Goal: Task Accomplishment & Management: Manage account settings

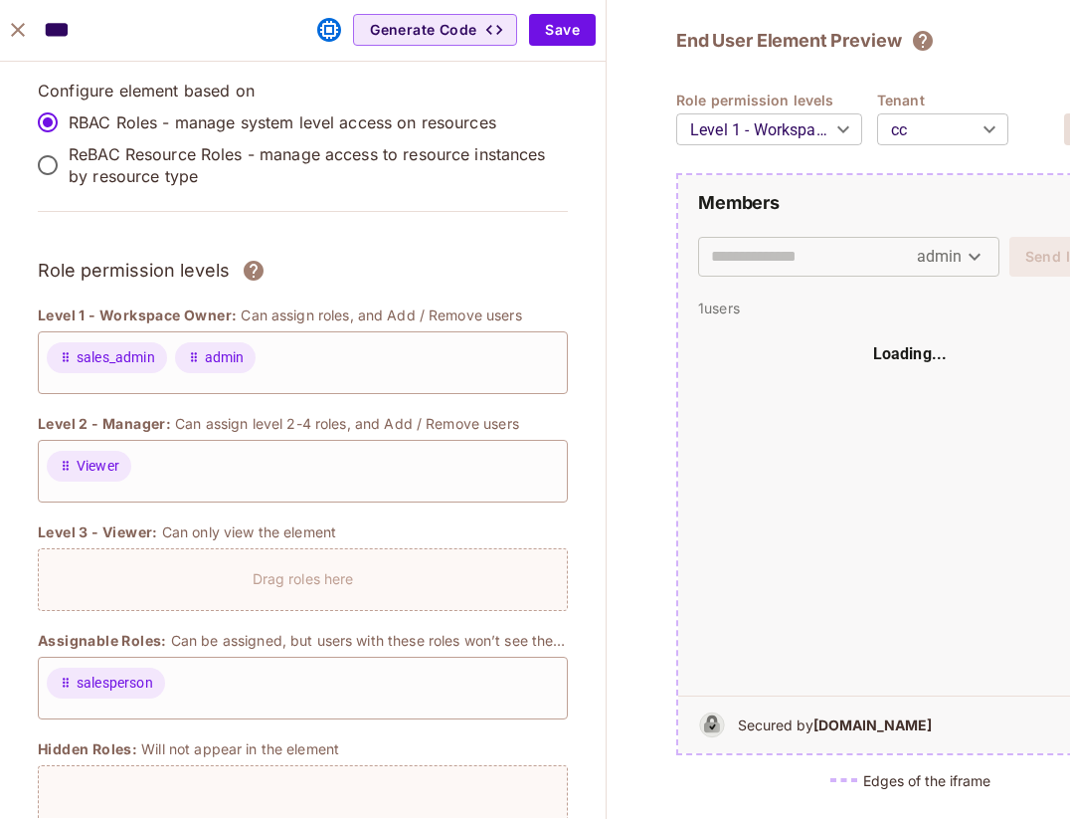
scroll to position [1267, 0]
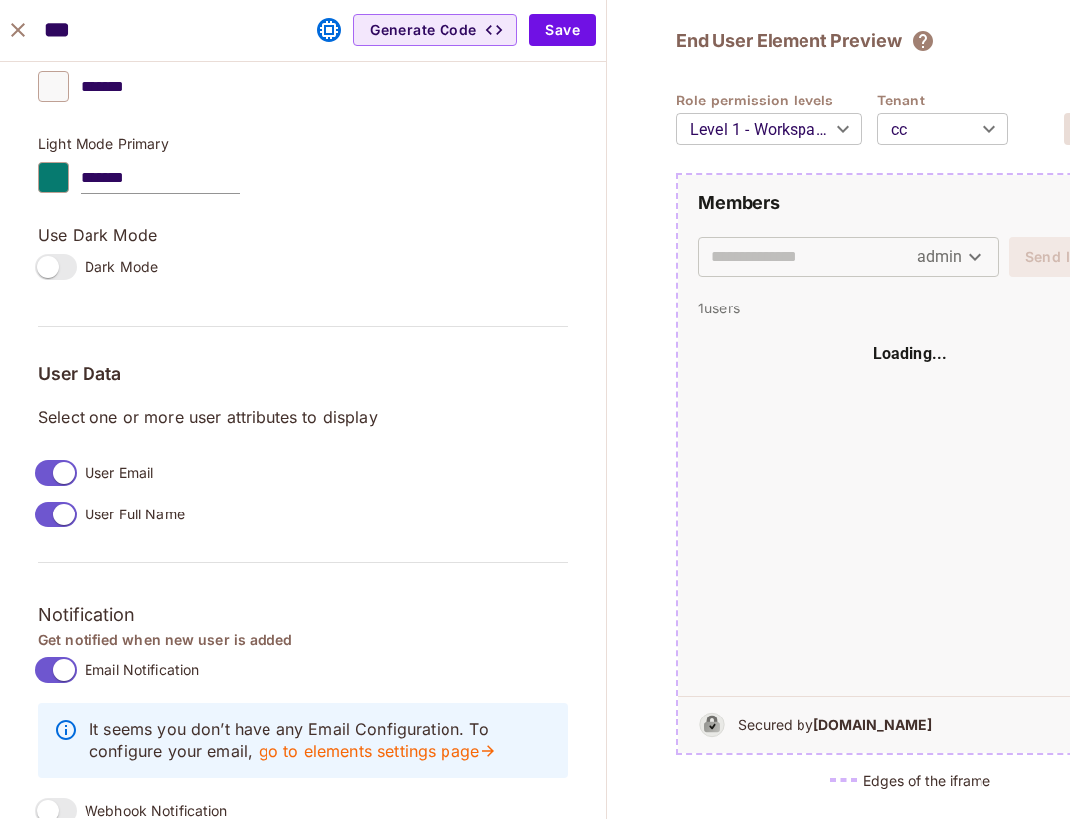
click at [28, 34] on icon "close" at bounding box center [18, 30] width 24 height 24
type input "*******"
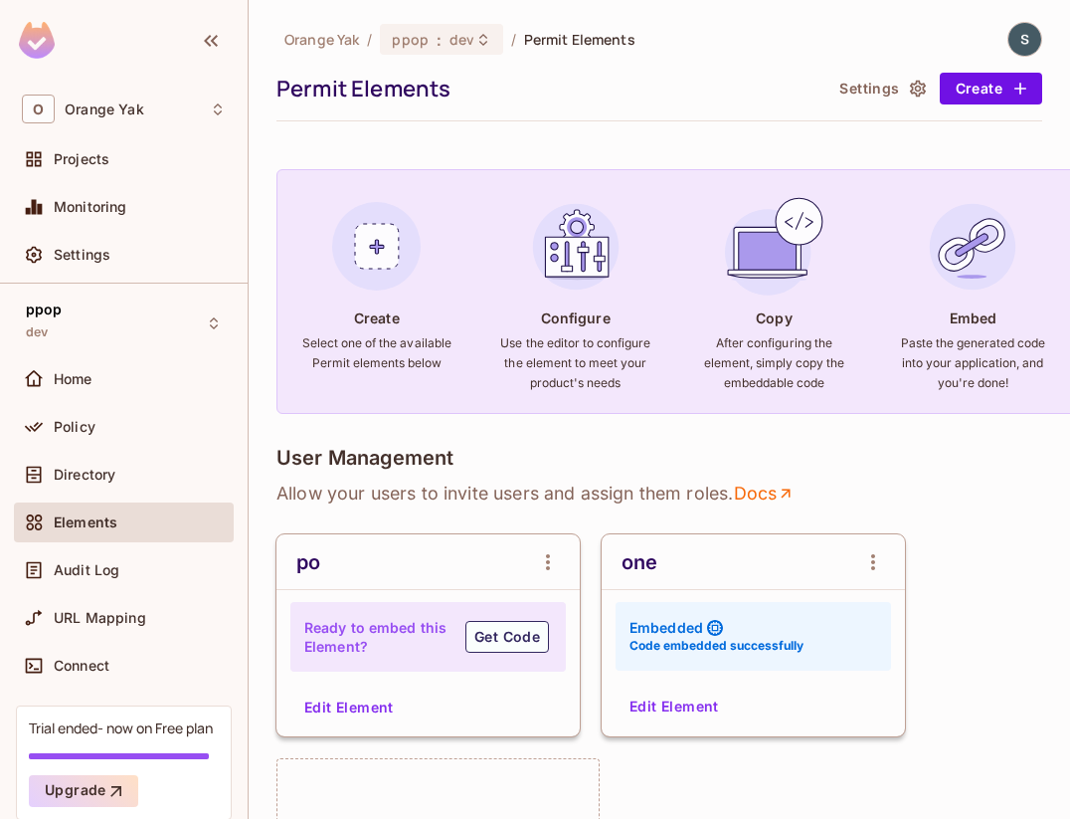
scroll to position [1299, 0]
click at [869, 80] on button "Settings" at bounding box center [881, 89] width 99 height 32
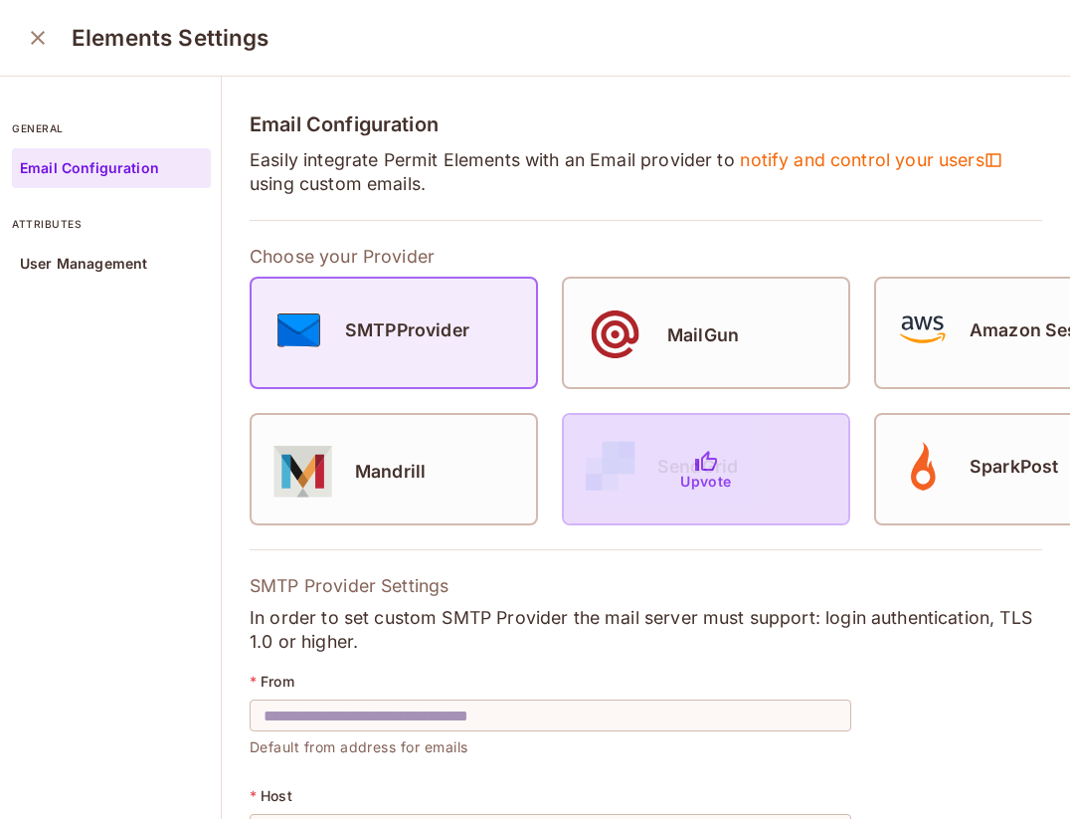
click at [706, 448] on div "Upvote" at bounding box center [706, 469] width 284 height 108
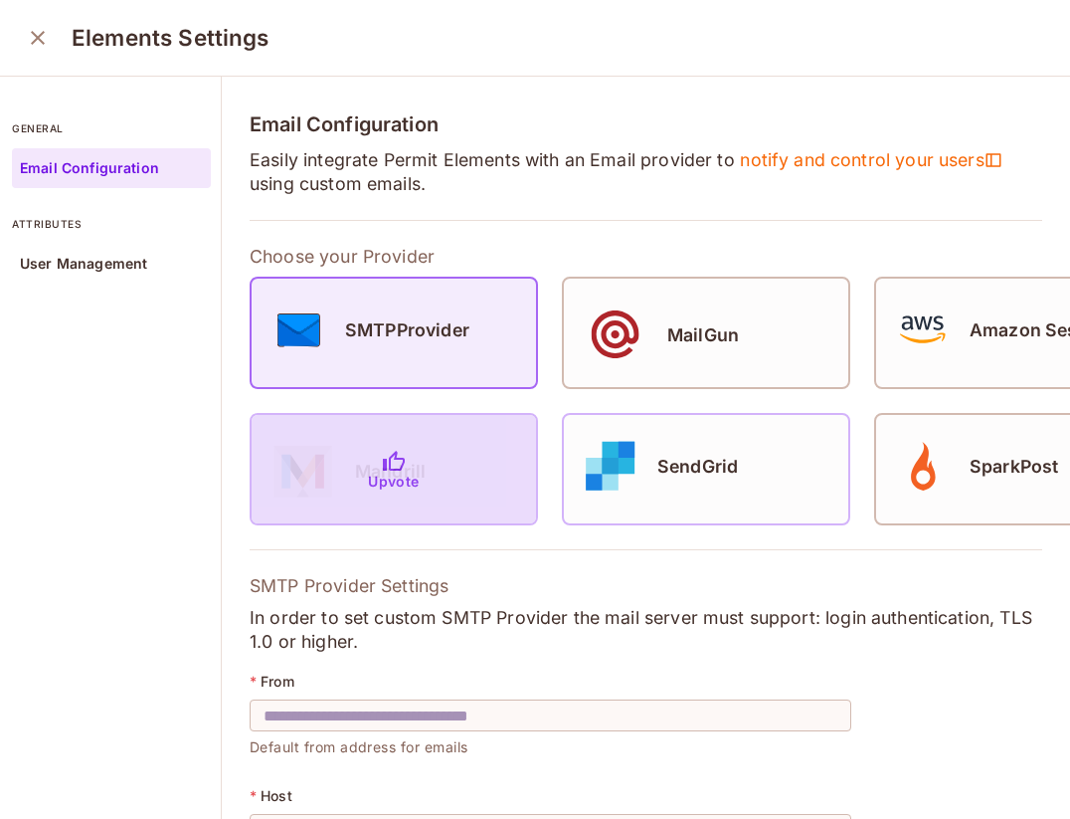
click at [500, 467] on div "Upvote" at bounding box center [394, 469] width 284 height 108
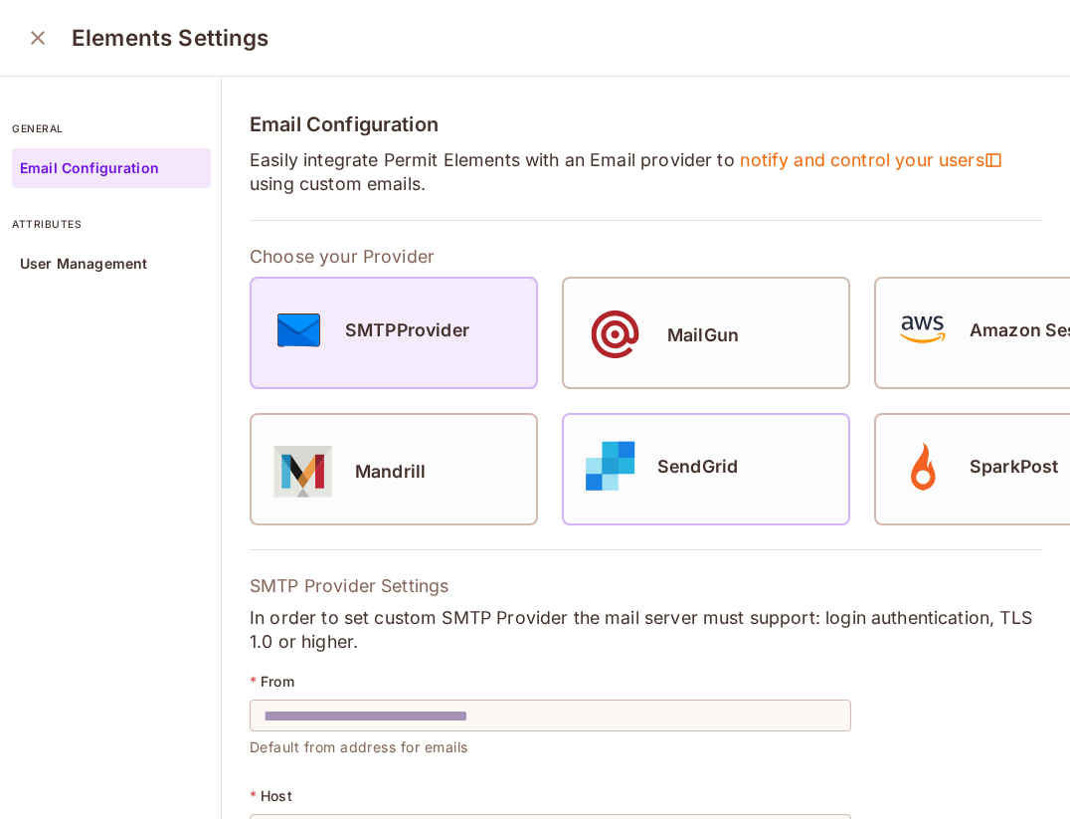
click at [478, 338] on div "SMTPProvider" at bounding box center [394, 329] width 284 height 71
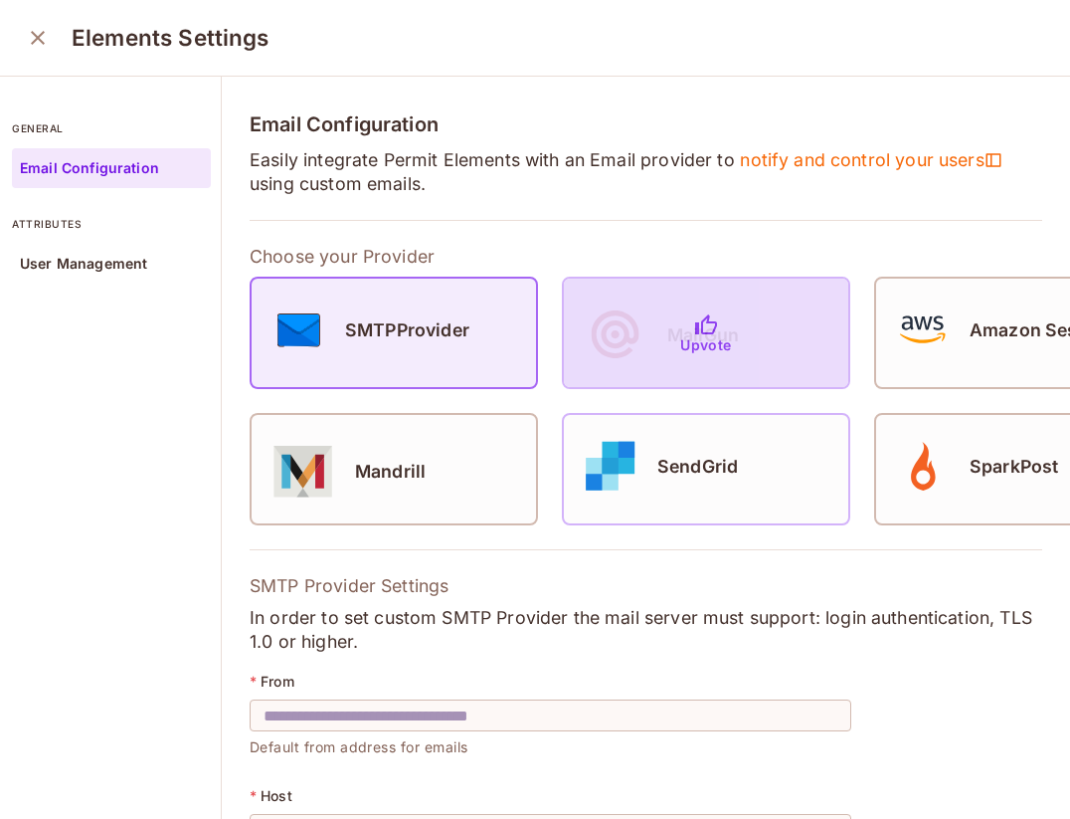
click at [661, 283] on div "Upvote" at bounding box center [706, 333] width 284 height 108
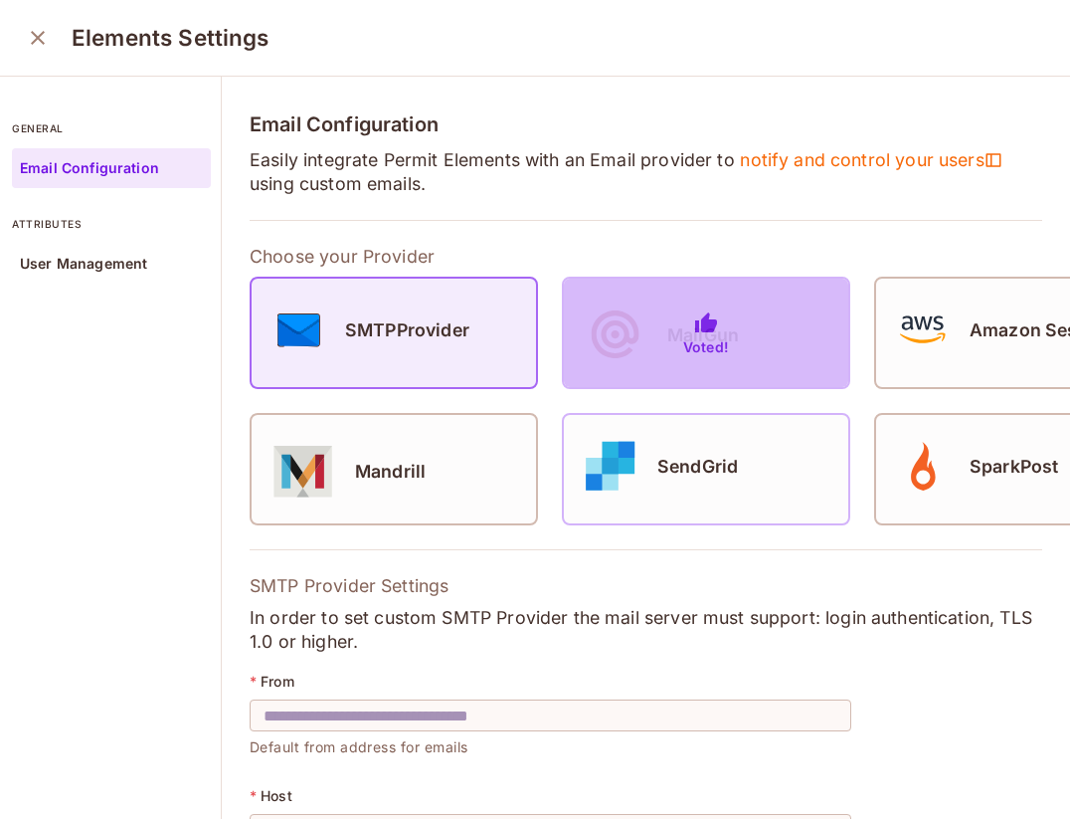
scroll to position [0, 149]
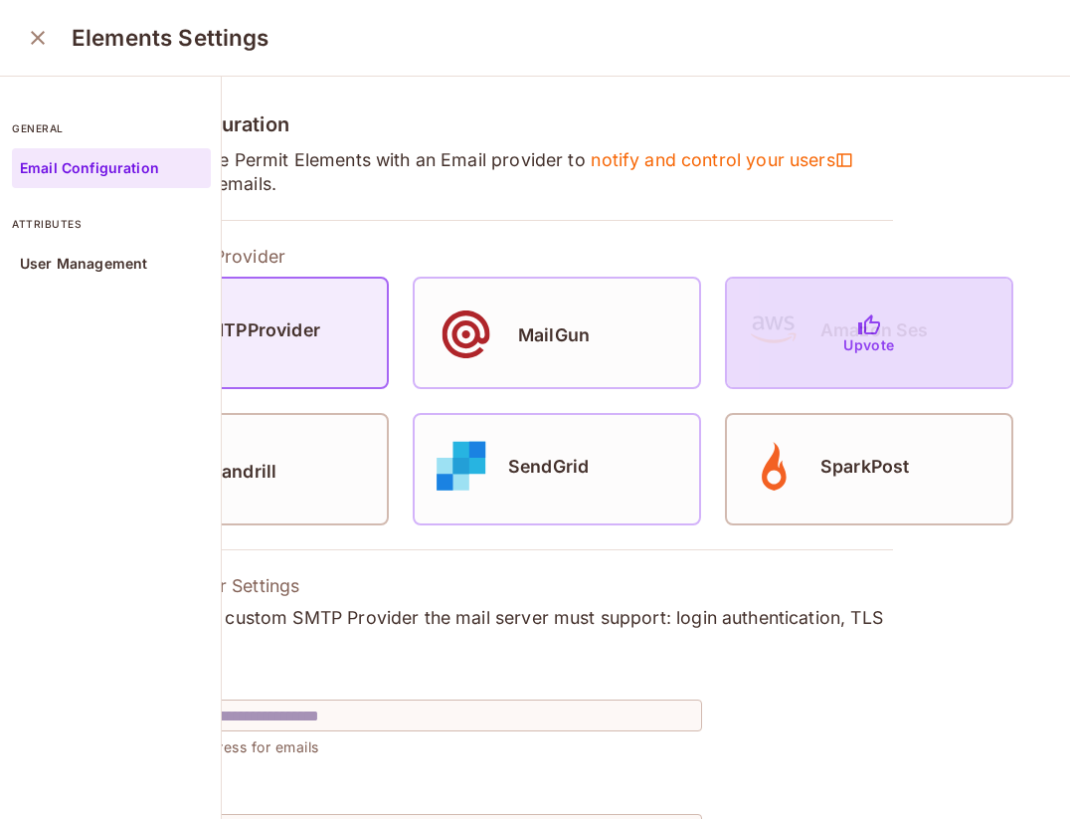
click at [773, 372] on div "Upvote" at bounding box center [869, 333] width 284 height 108
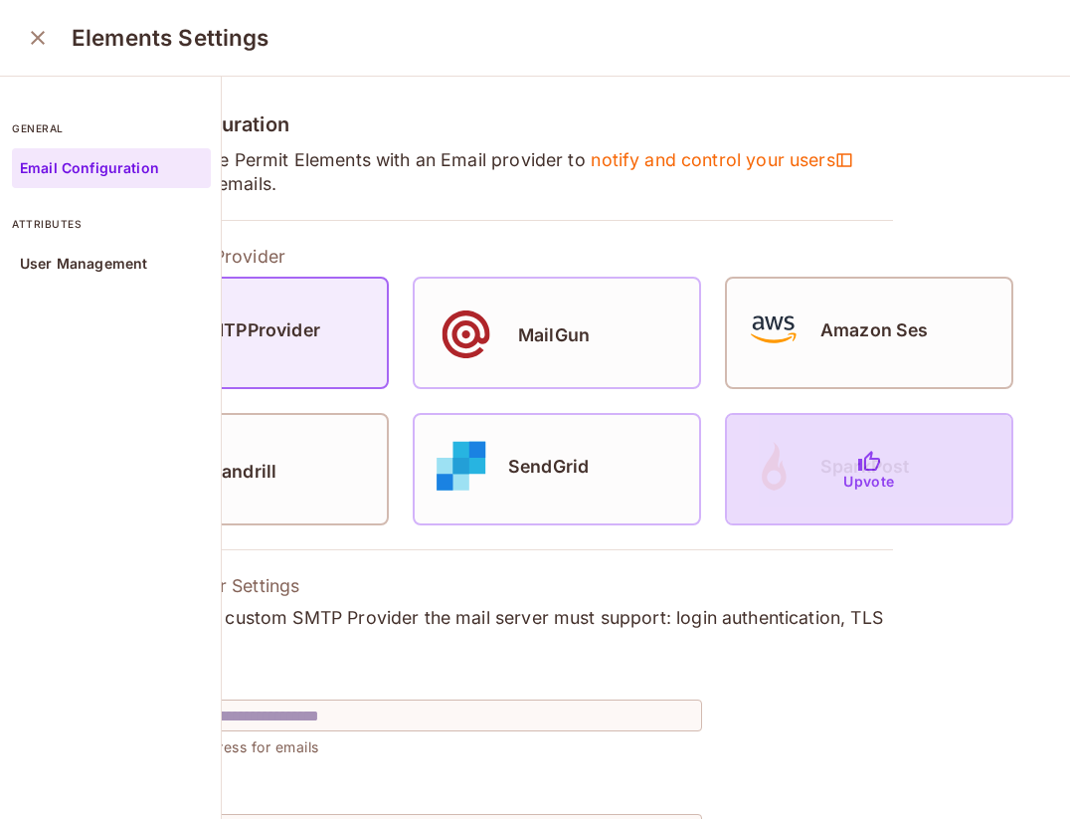
click at [786, 467] on div "Upvote" at bounding box center [869, 469] width 284 height 108
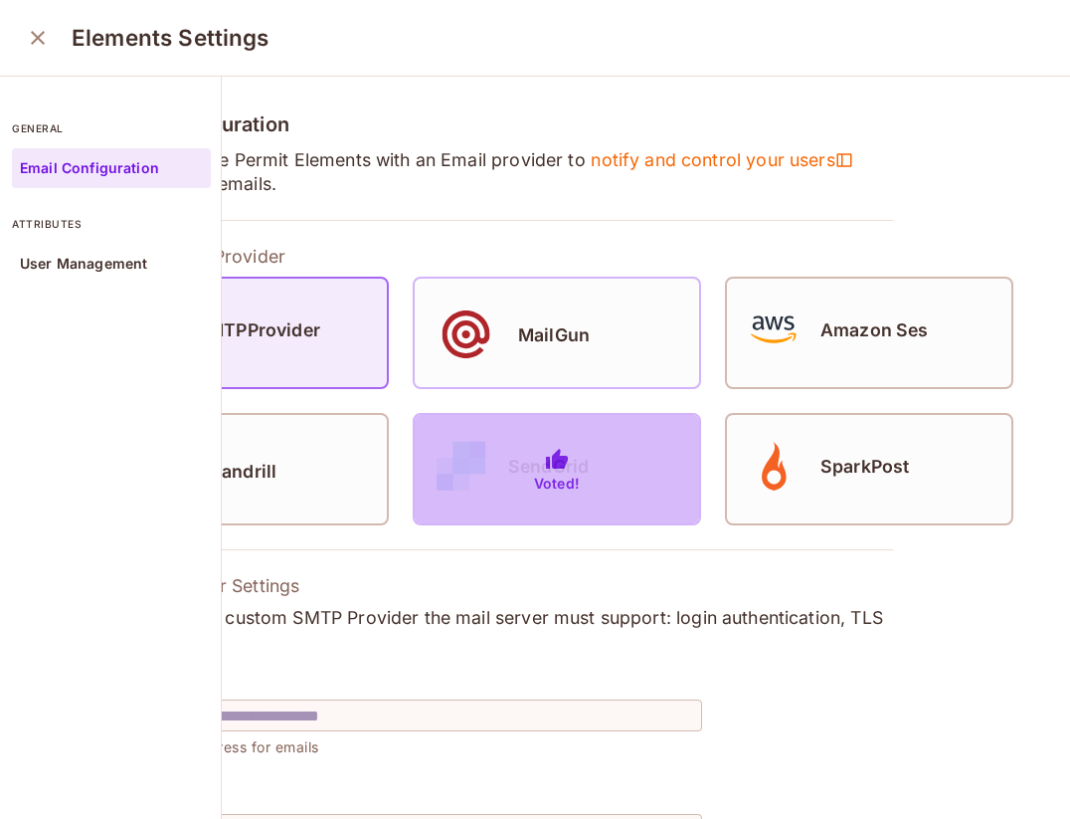
click at [524, 455] on div "Voted!" at bounding box center [557, 469] width 284 height 108
click at [556, 462] on icon at bounding box center [557, 459] width 22 height 20
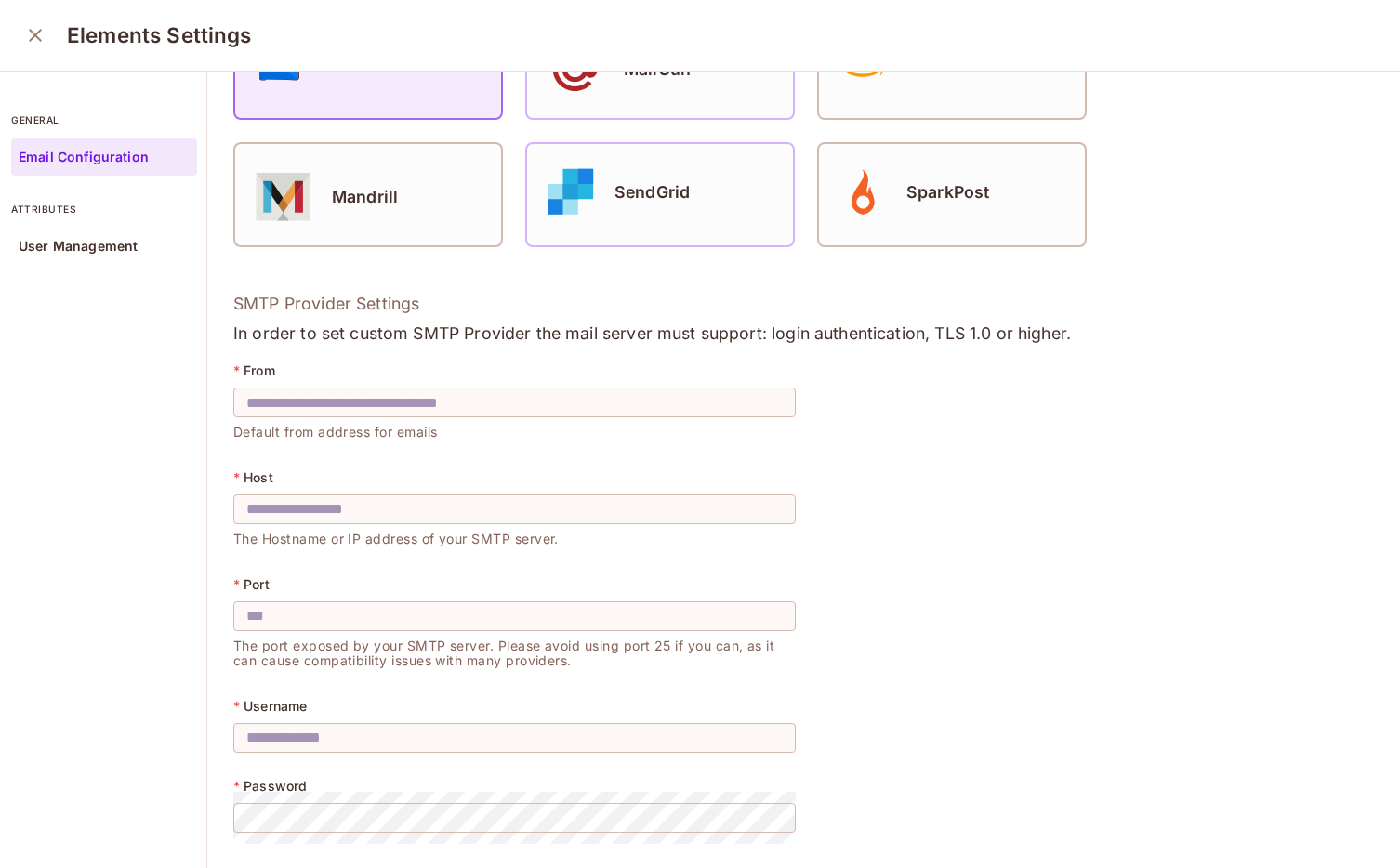
scroll to position [321, 0]
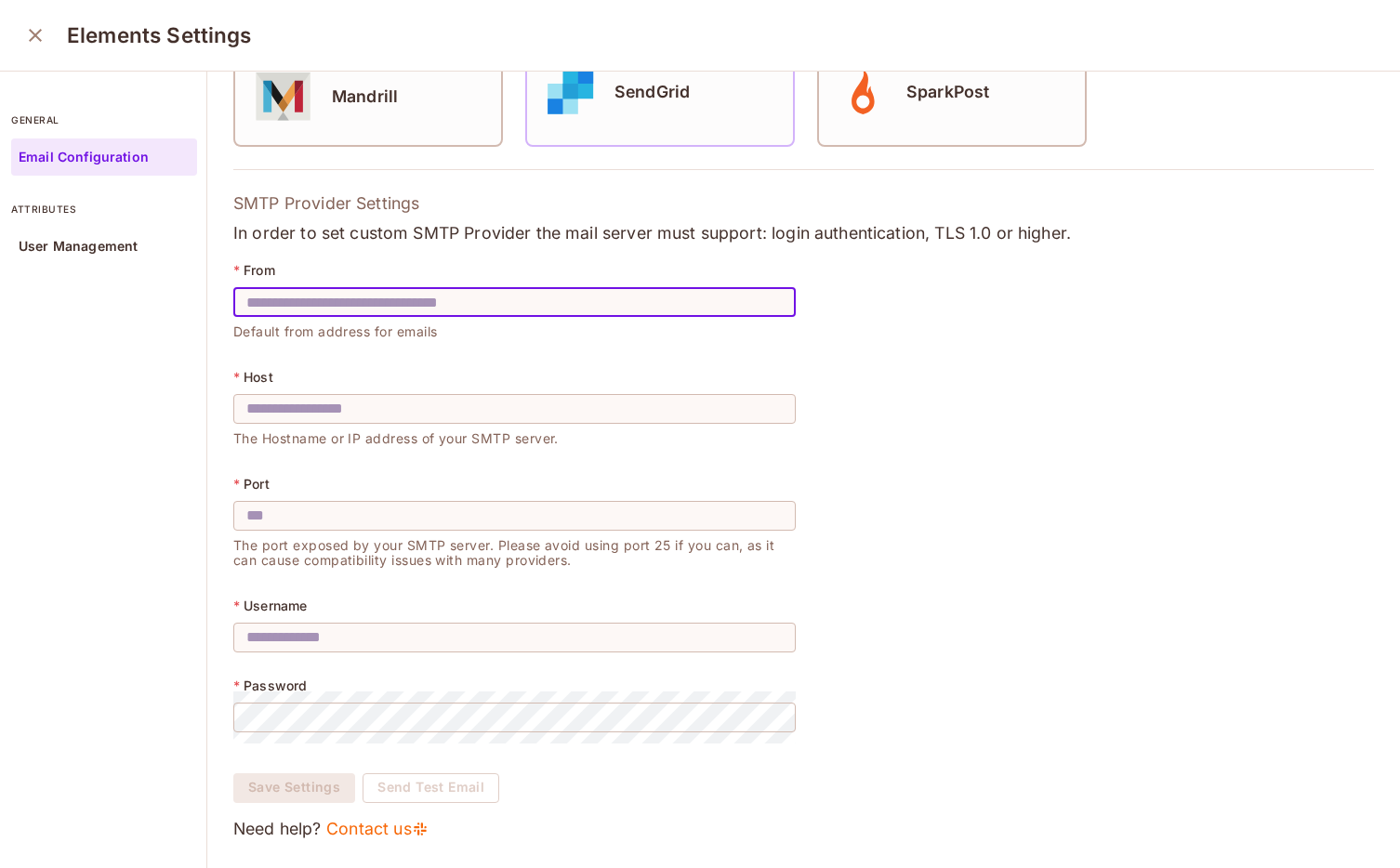
click at [483, 299] on input "text" at bounding box center [515, 302] width 563 height 52
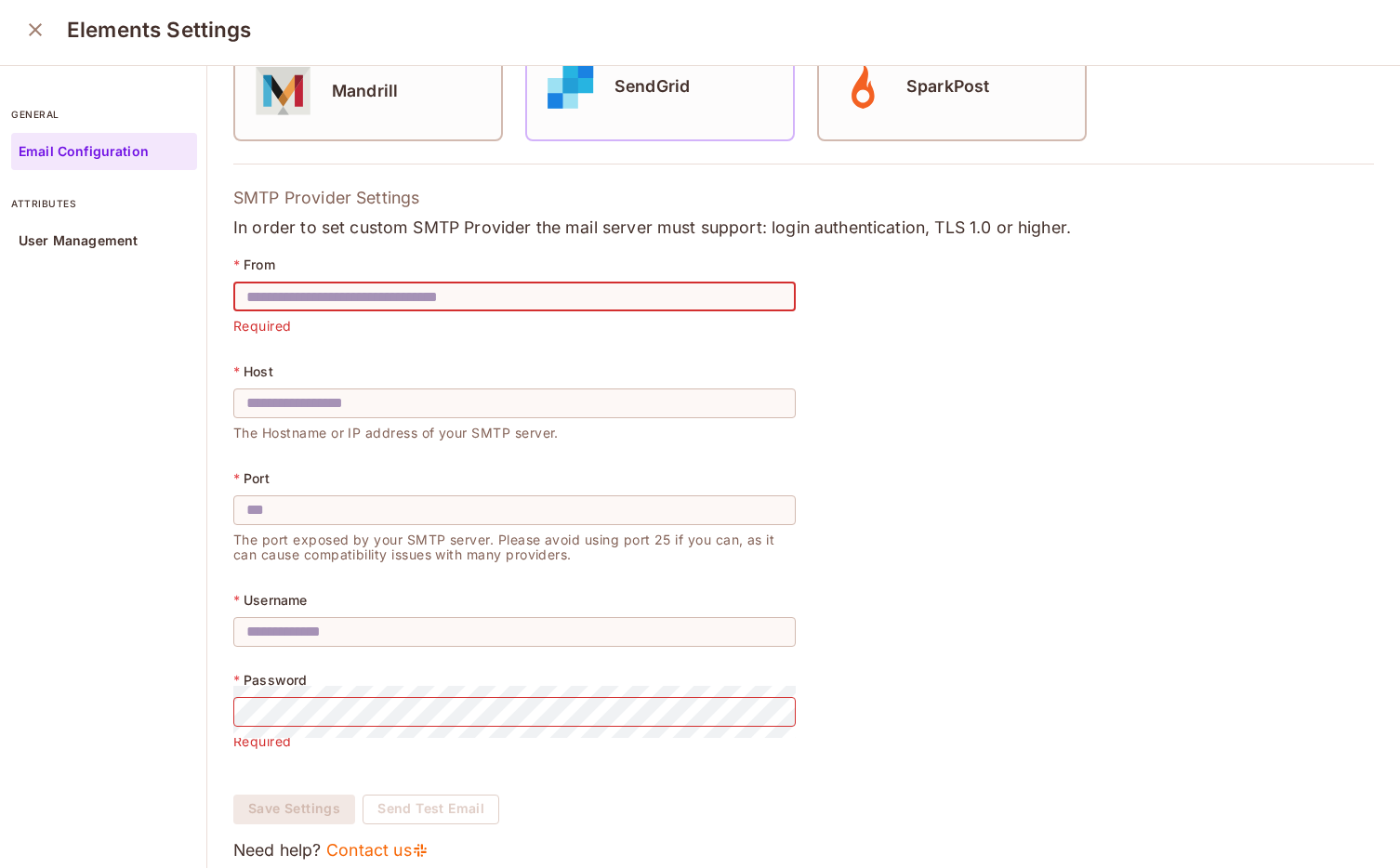
click at [415, 317] on input "text" at bounding box center [515, 296] width 563 height 52
click at [382, 417] on input "text" at bounding box center [515, 404] width 563 height 52
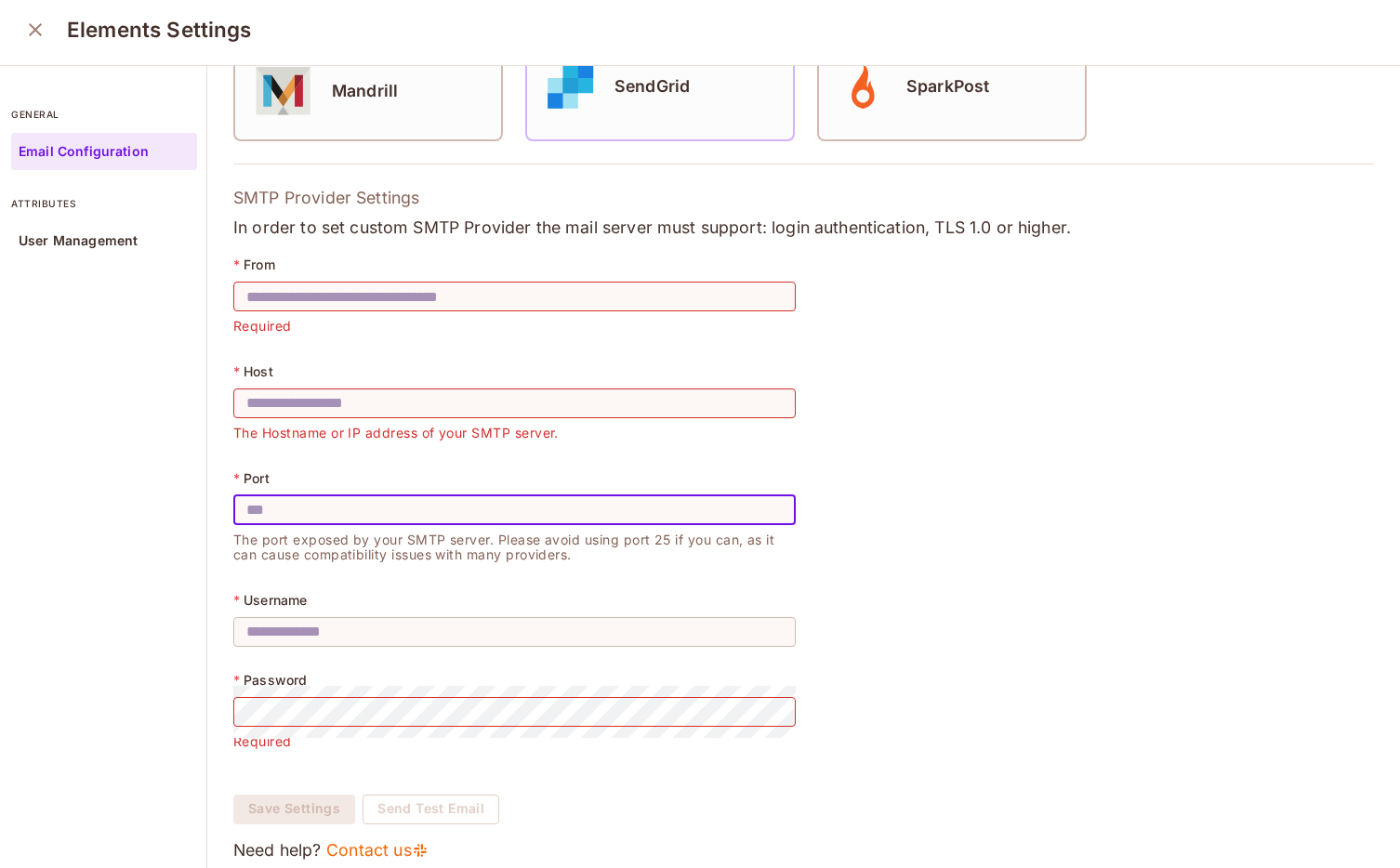
click at [385, 528] on input "text" at bounding box center [515, 510] width 563 height 52
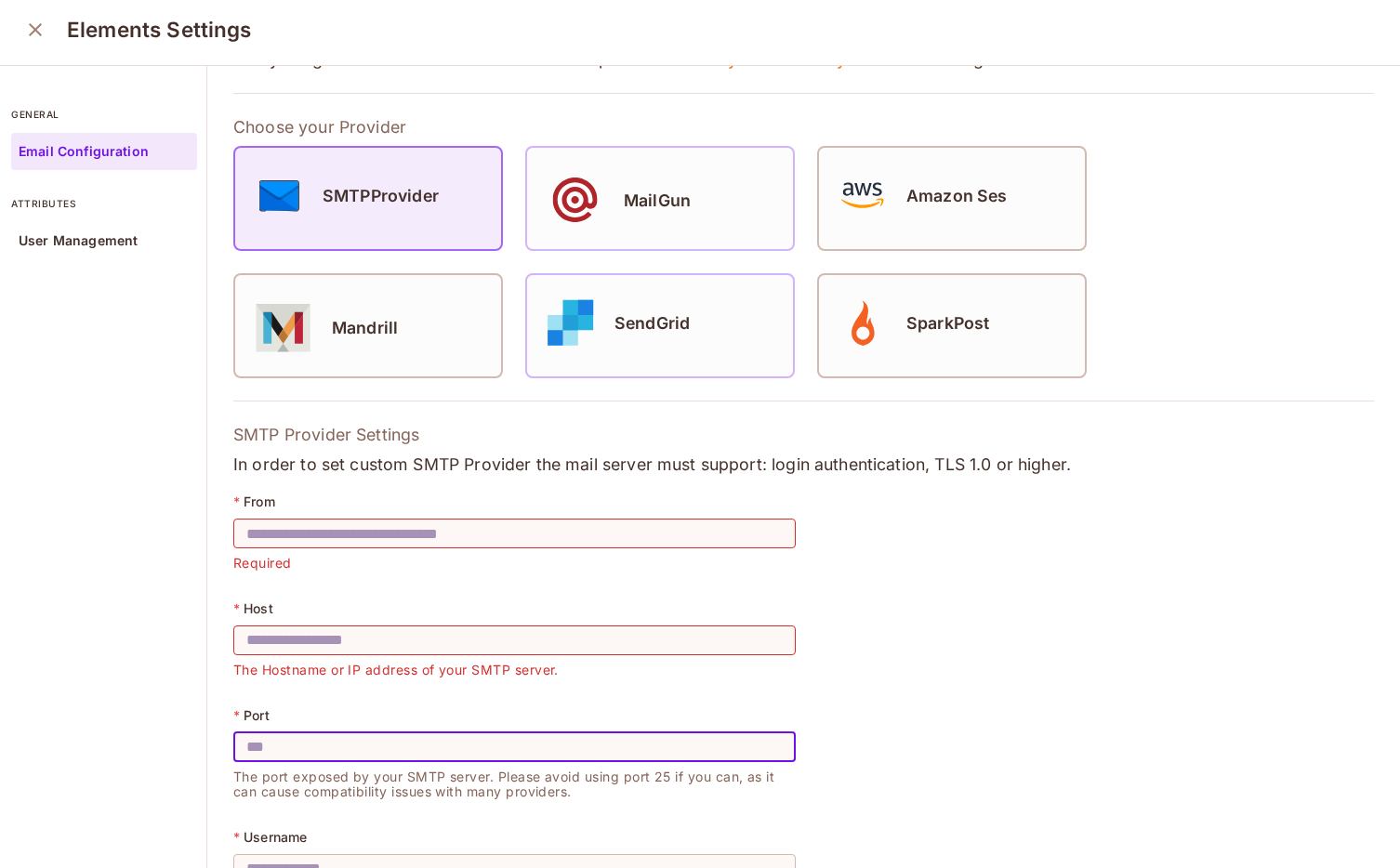
scroll to position [0, 0]
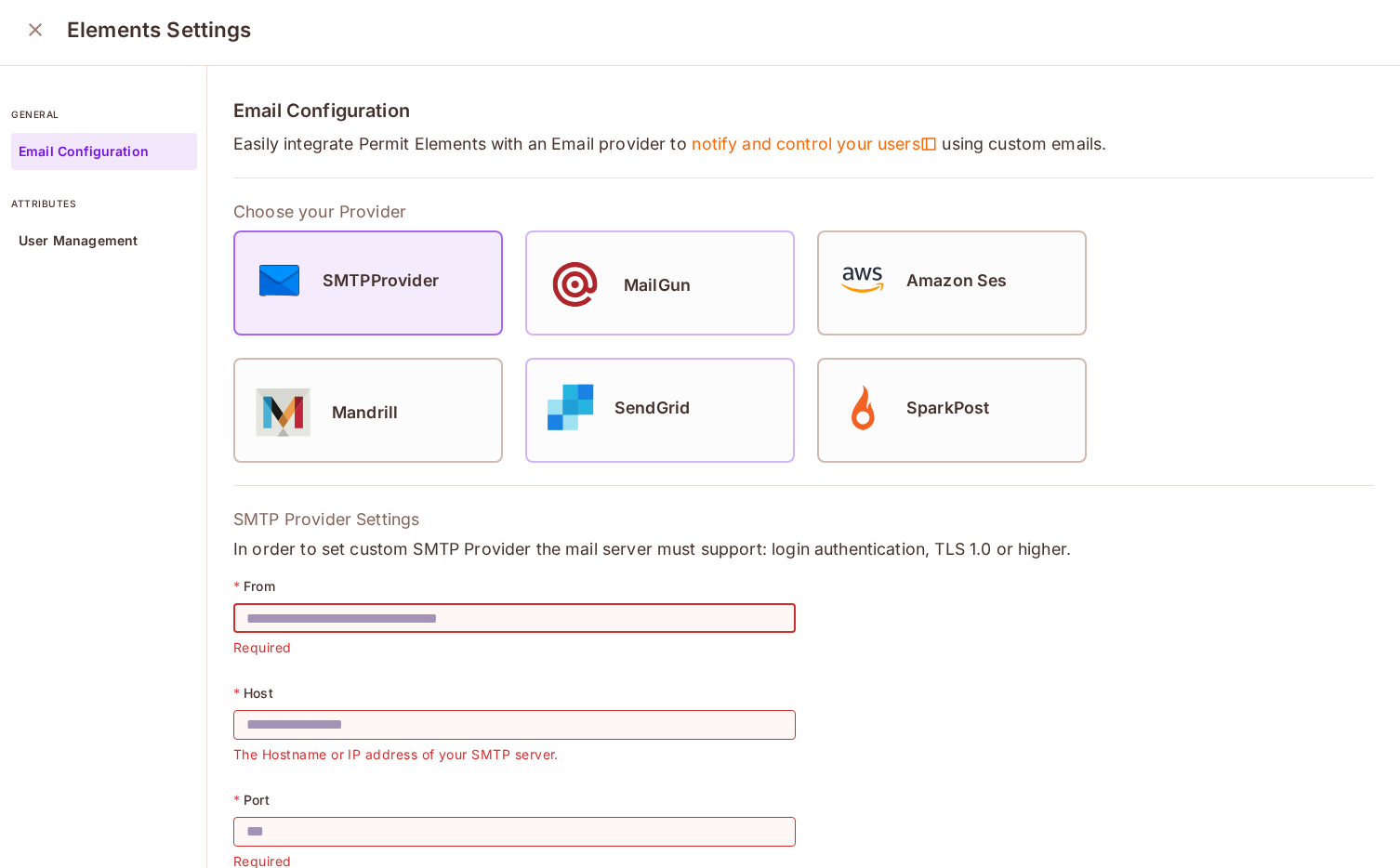
click at [381, 609] on input "text" at bounding box center [515, 619] width 563 height 52
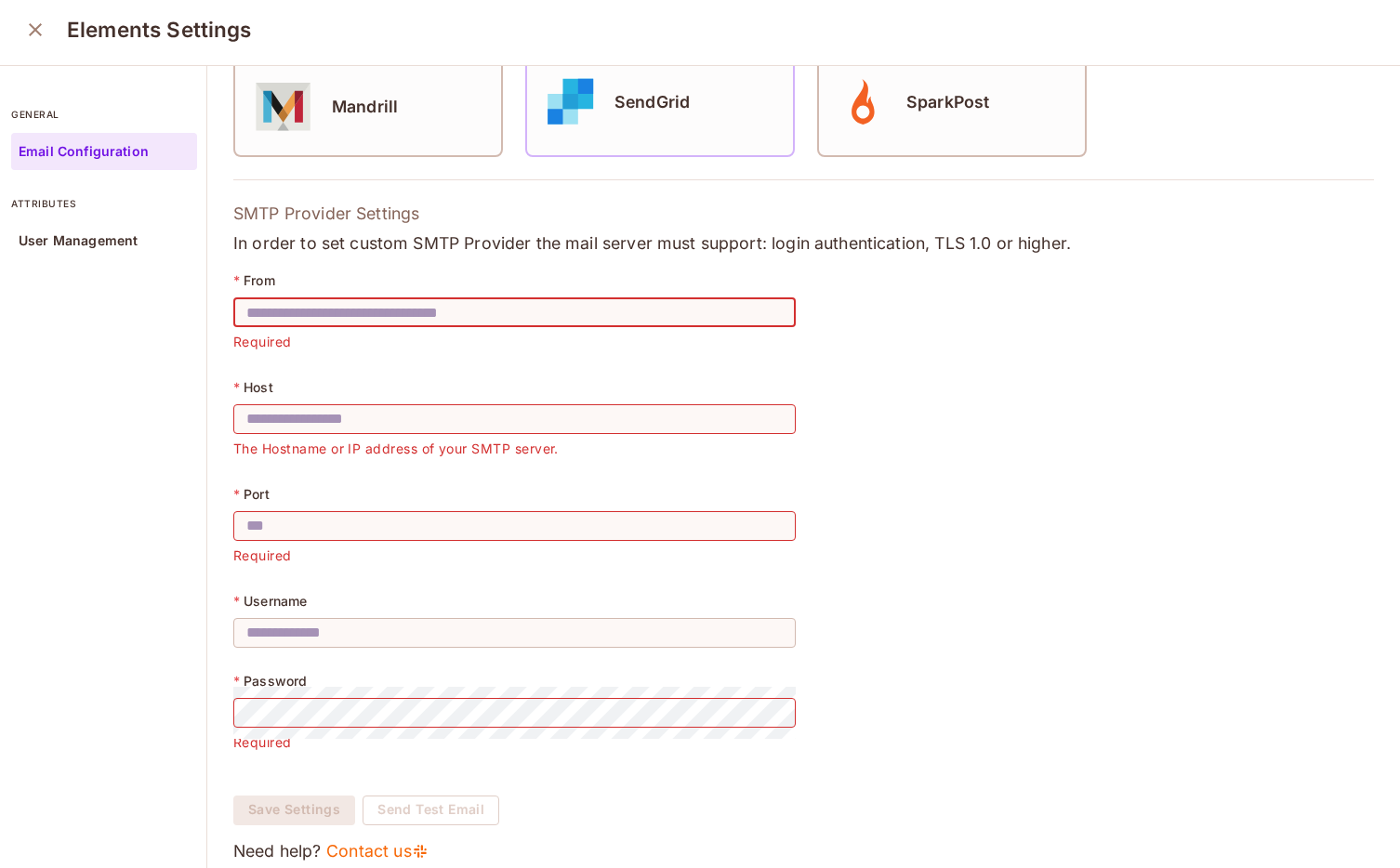
scroll to position [334, 0]
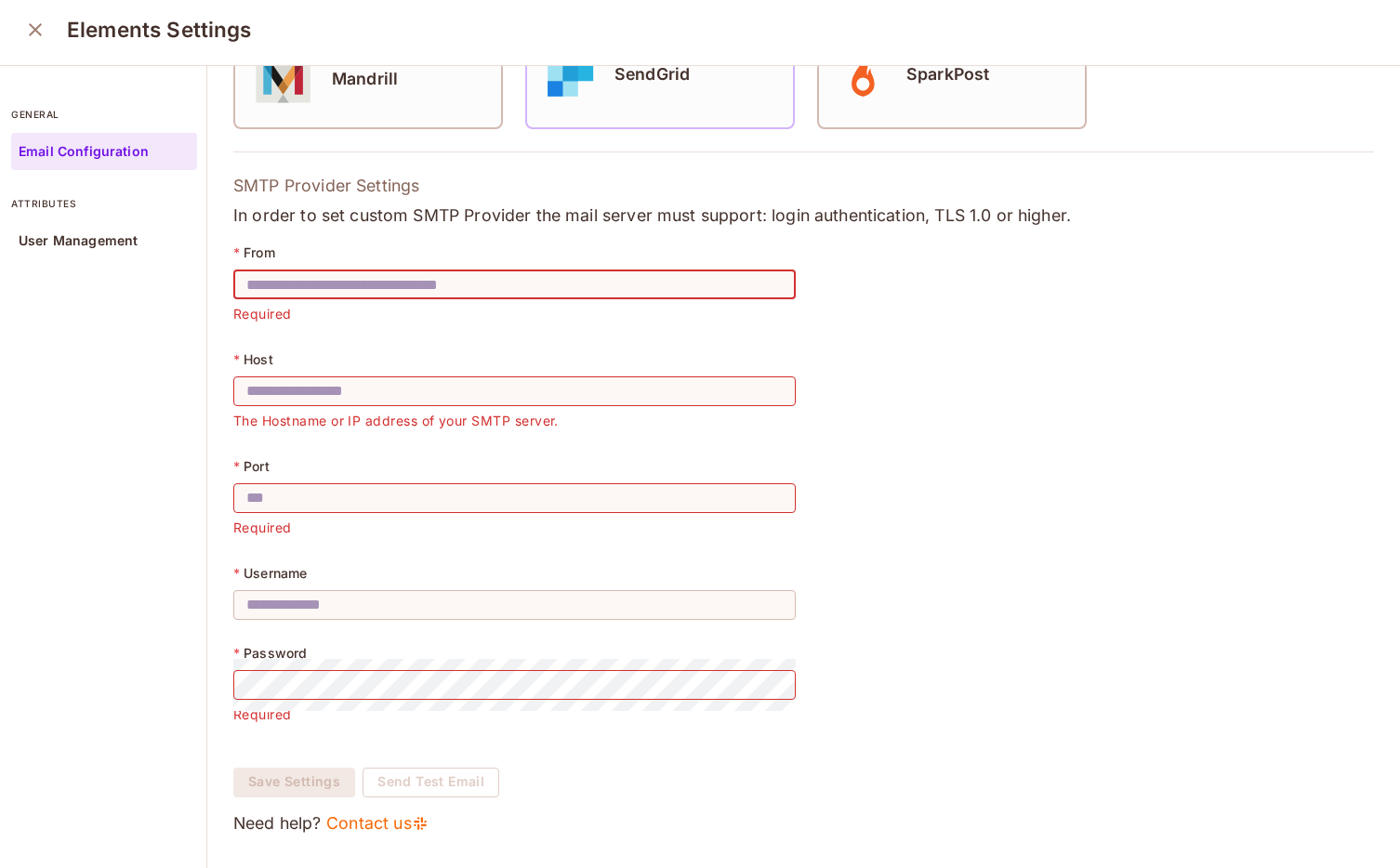
click at [504, 294] on input "text" at bounding box center [515, 285] width 563 height 52
click at [492, 396] on input "text" at bounding box center [515, 391] width 563 height 52
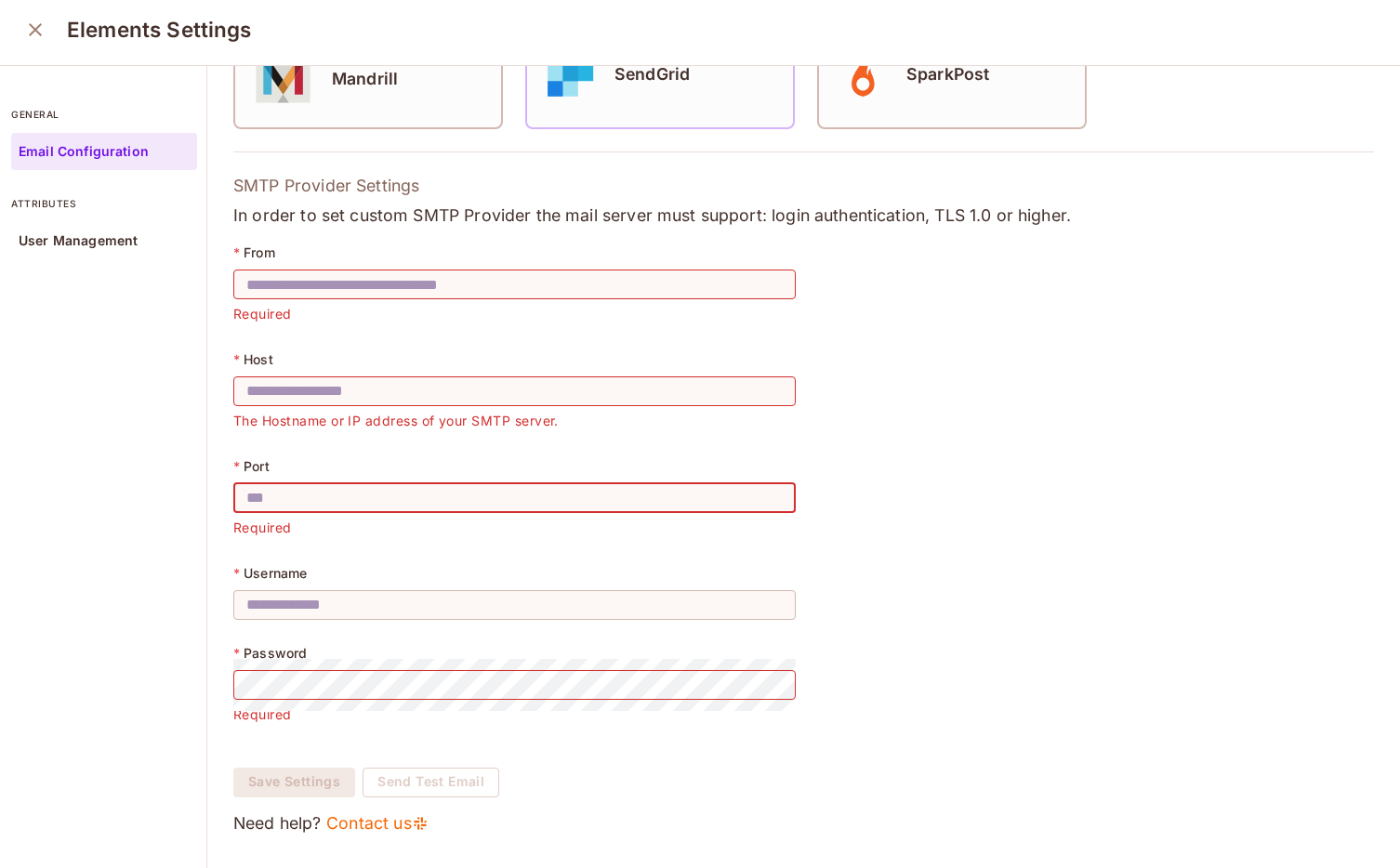
click at [479, 491] on input "text" at bounding box center [515, 498] width 563 height 52
click at [129, 247] on p "User Management" at bounding box center [78, 241] width 119 height 15
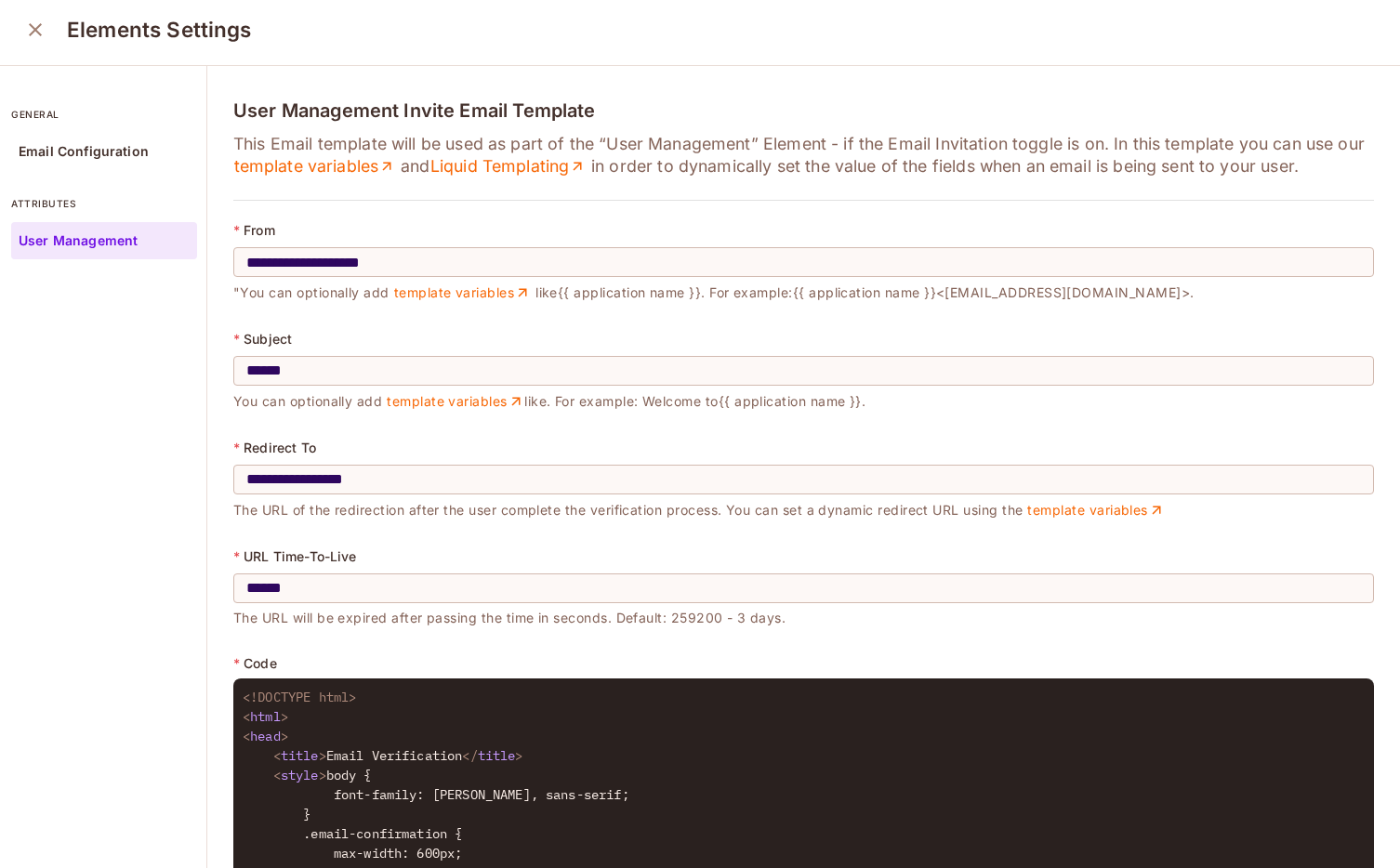
click at [35, 48] on button "close" at bounding box center [36, 30] width 37 height 37
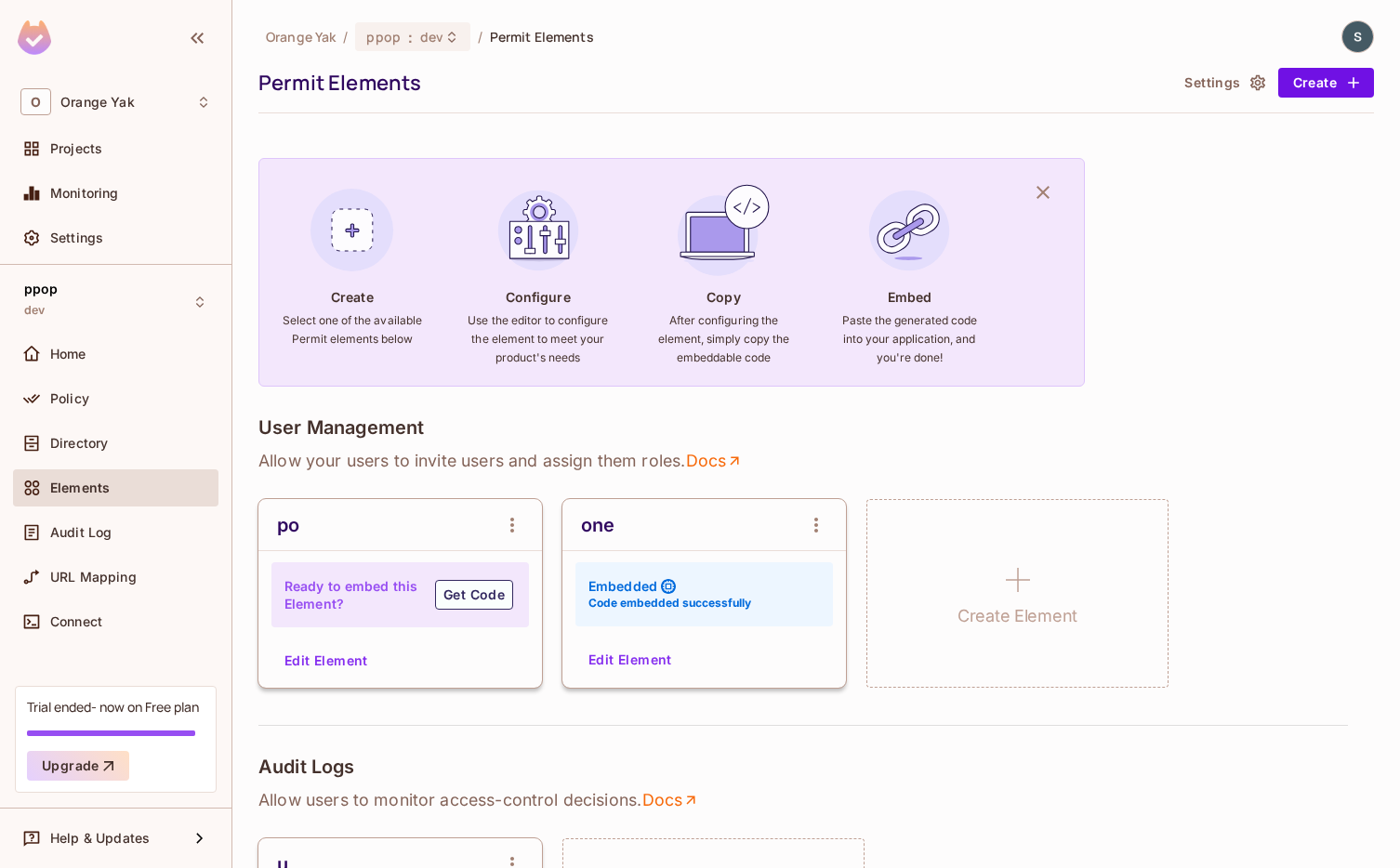
click at [602, 643] on div "one Embedded Code embedded successfully Edit Element" at bounding box center [704, 593] width 283 height 189
click at [604, 648] on button "Edit Element" at bounding box center [630, 660] width 98 height 30
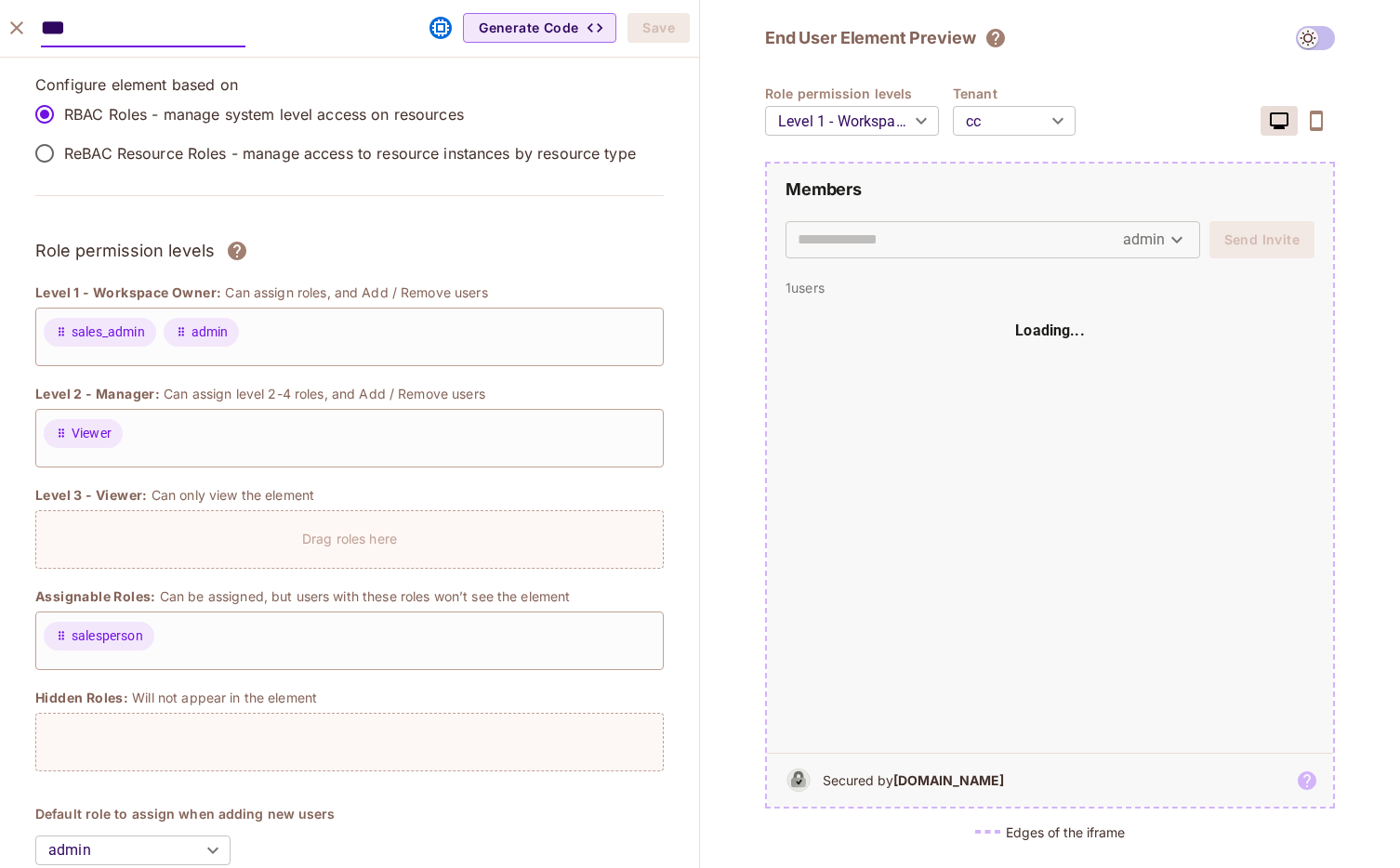
click at [985, 116] on body "O Orange Yak Projects Monitoring Settings ppop dev Home Policy Directory Elemen…" at bounding box center [700, 434] width 1400 height 868
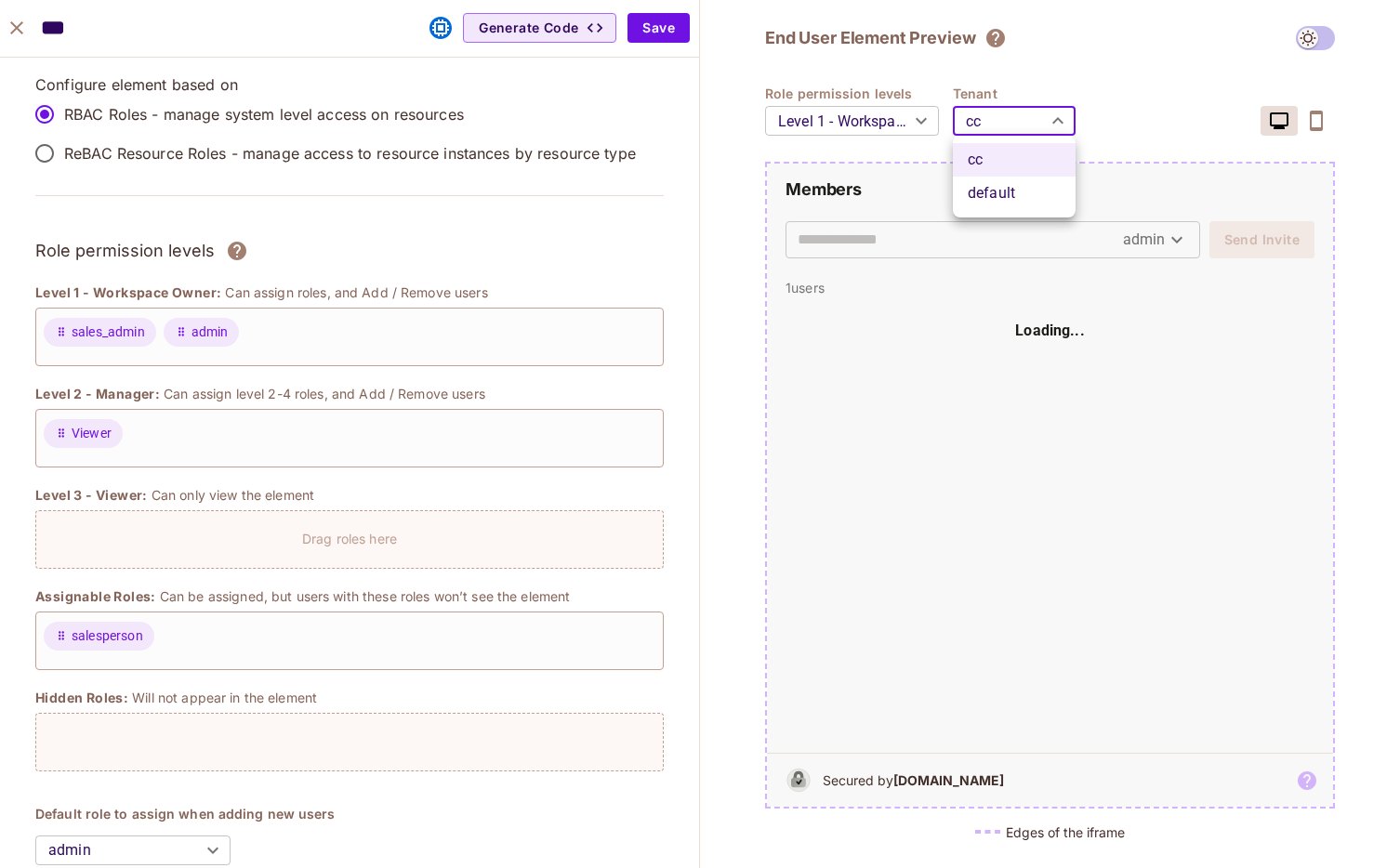
click at [985, 192] on li "default" at bounding box center [1014, 193] width 122 height 34
type input "*******"
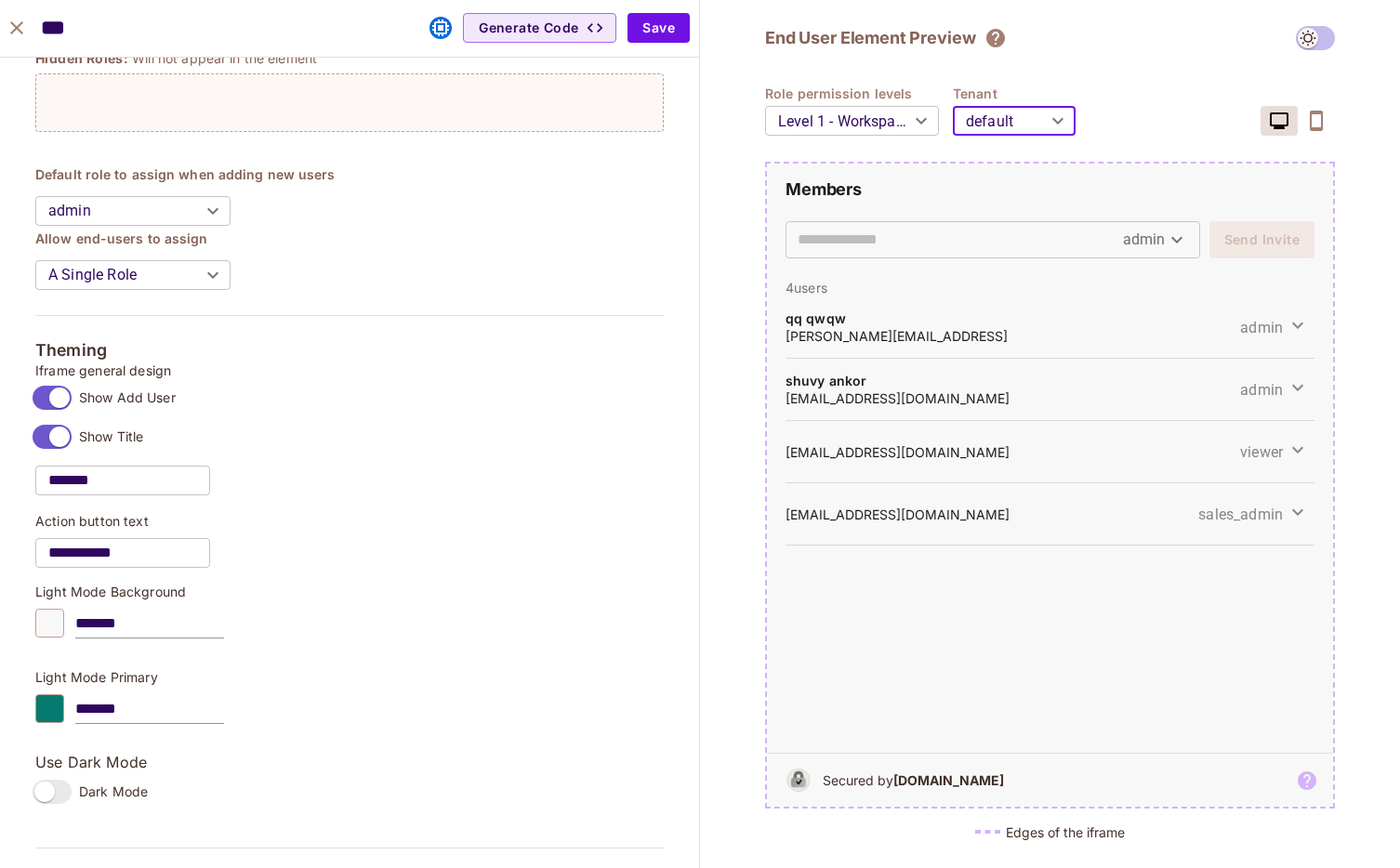
scroll to position [640, 0]
click at [21, 27] on icon "close" at bounding box center [17, 28] width 22 height 22
type input "*******"
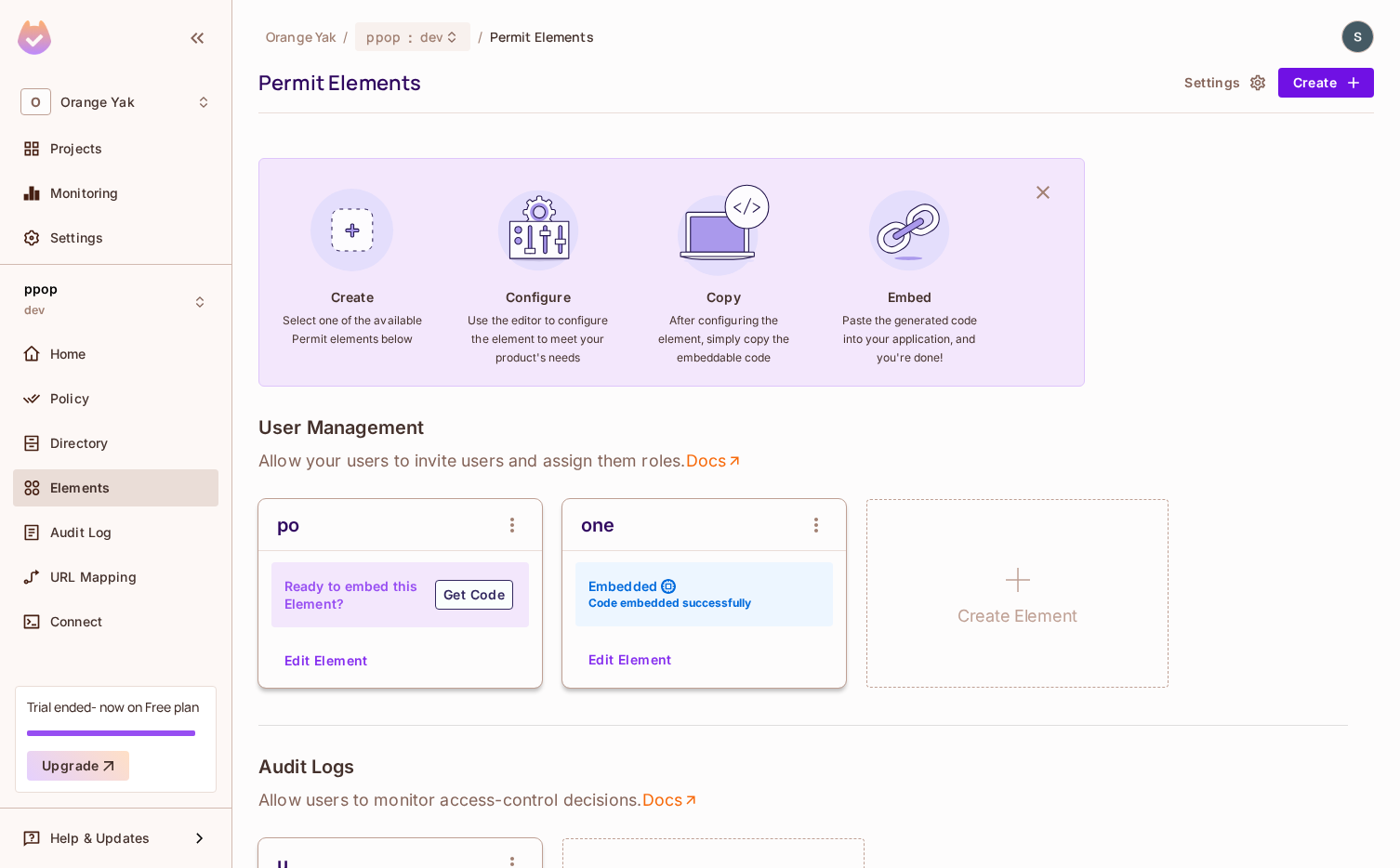
scroll to position [670, 0]
